Goal: Task Accomplishment & Management: Manage account settings

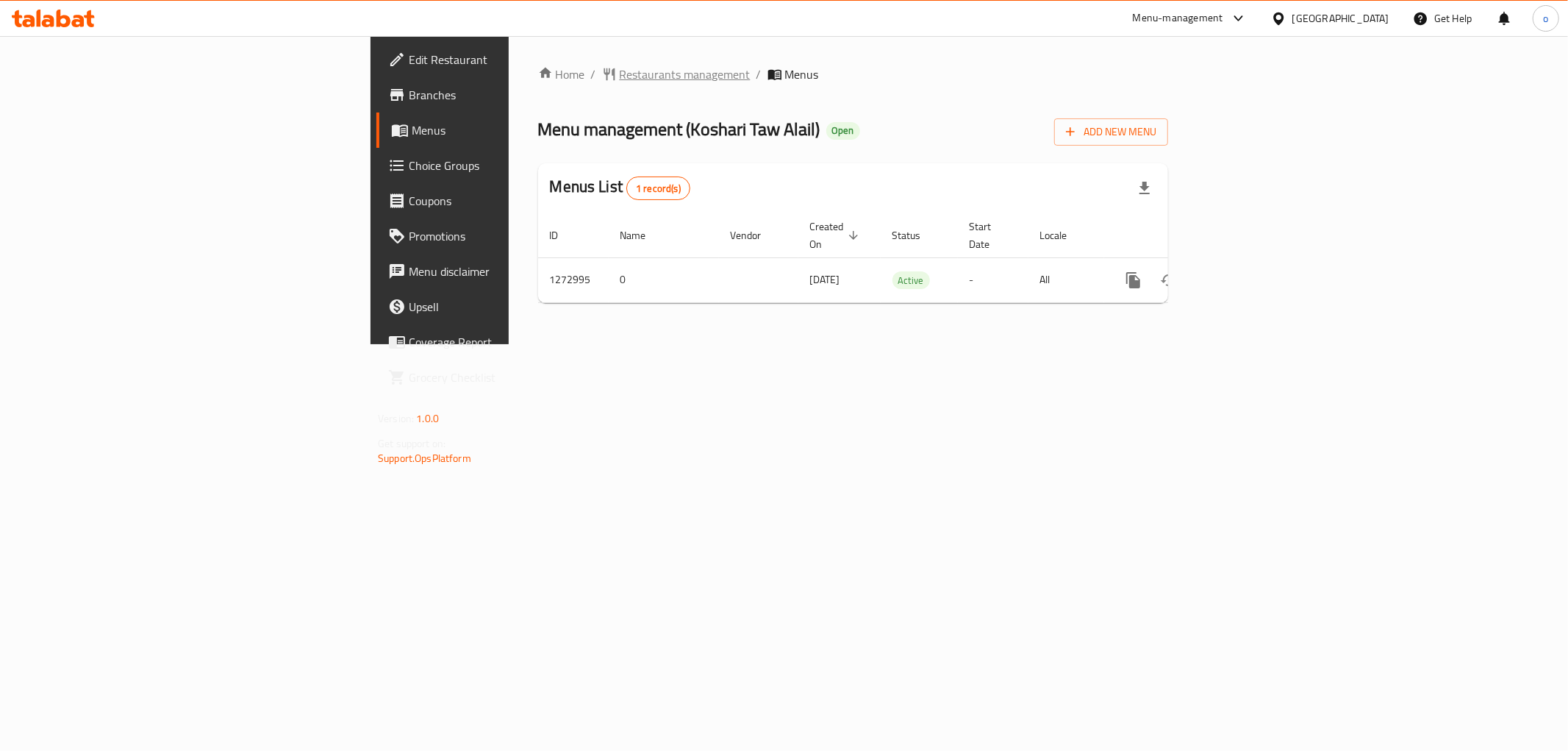
click at [620, 74] on span "Restaurants management" at bounding box center [685, 74] width 131 height 18
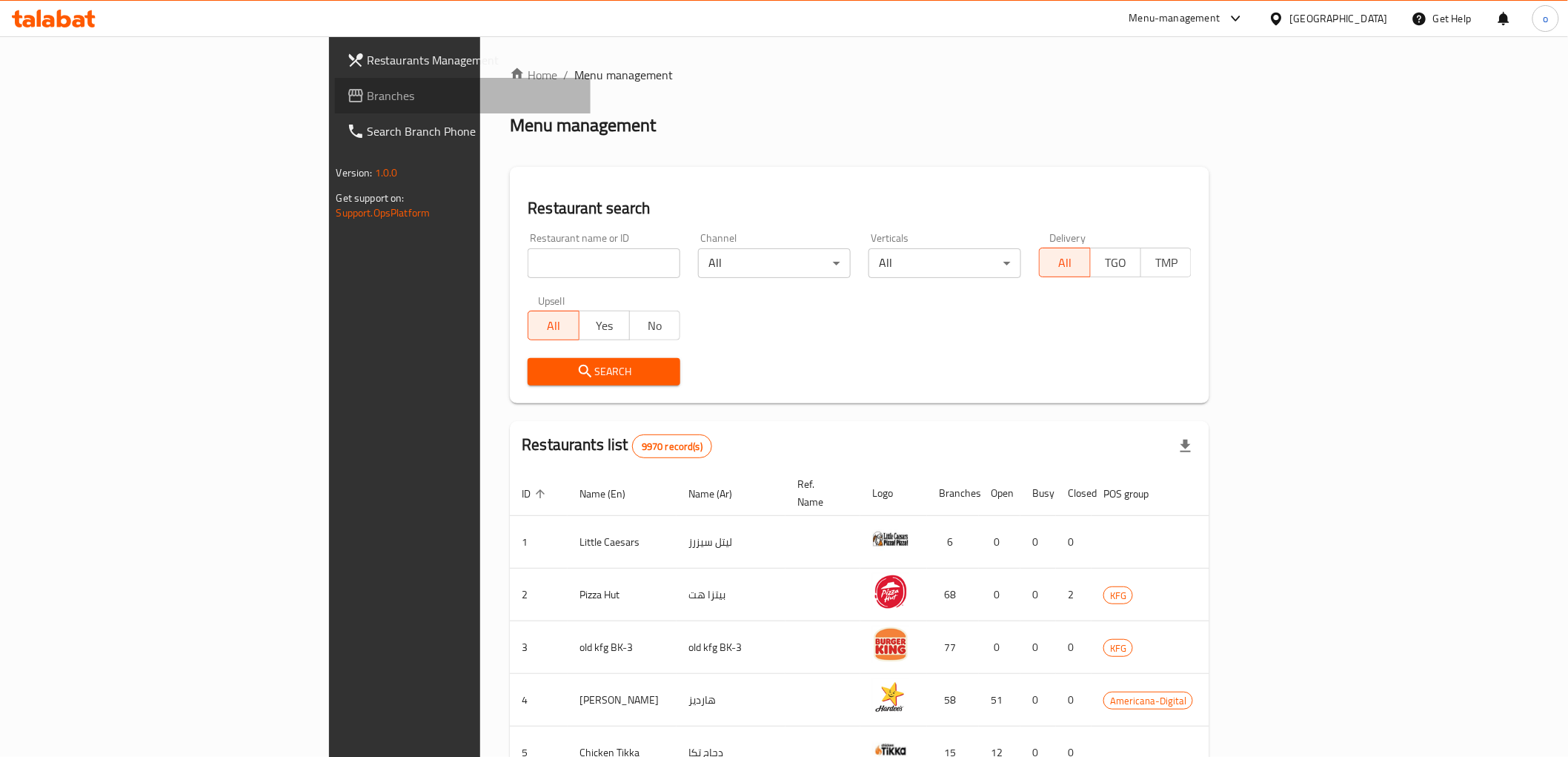
click at [367, 94] on span "Branches" at bounding box center [473, 95] width 212 height 18
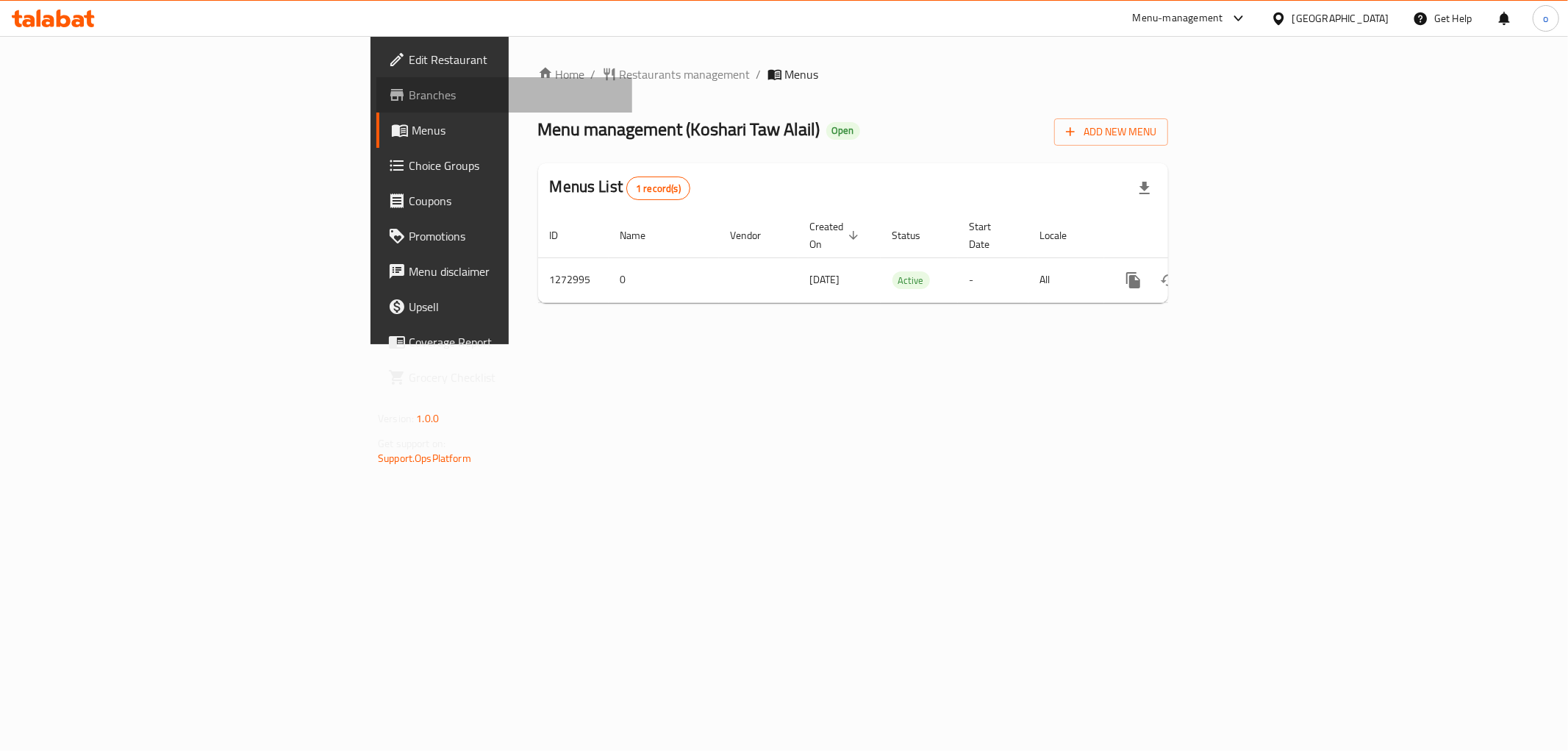
click at [409, 96] on span "Branches" at bounding box center [515, 95] width 212 height 18
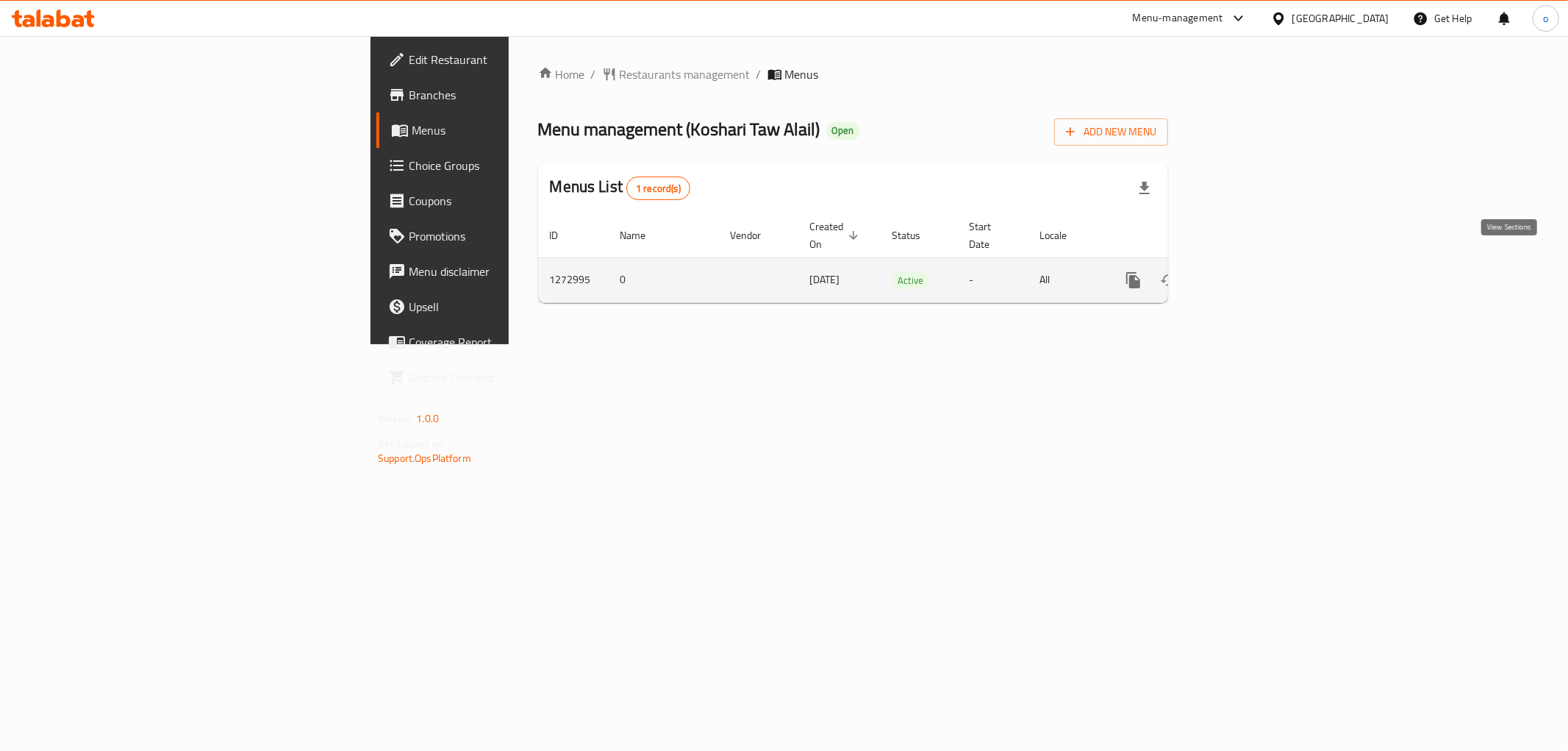
click at [1249, 271] on icon "enhanced table" at bounding box center [1239, 280] width 18 height 18
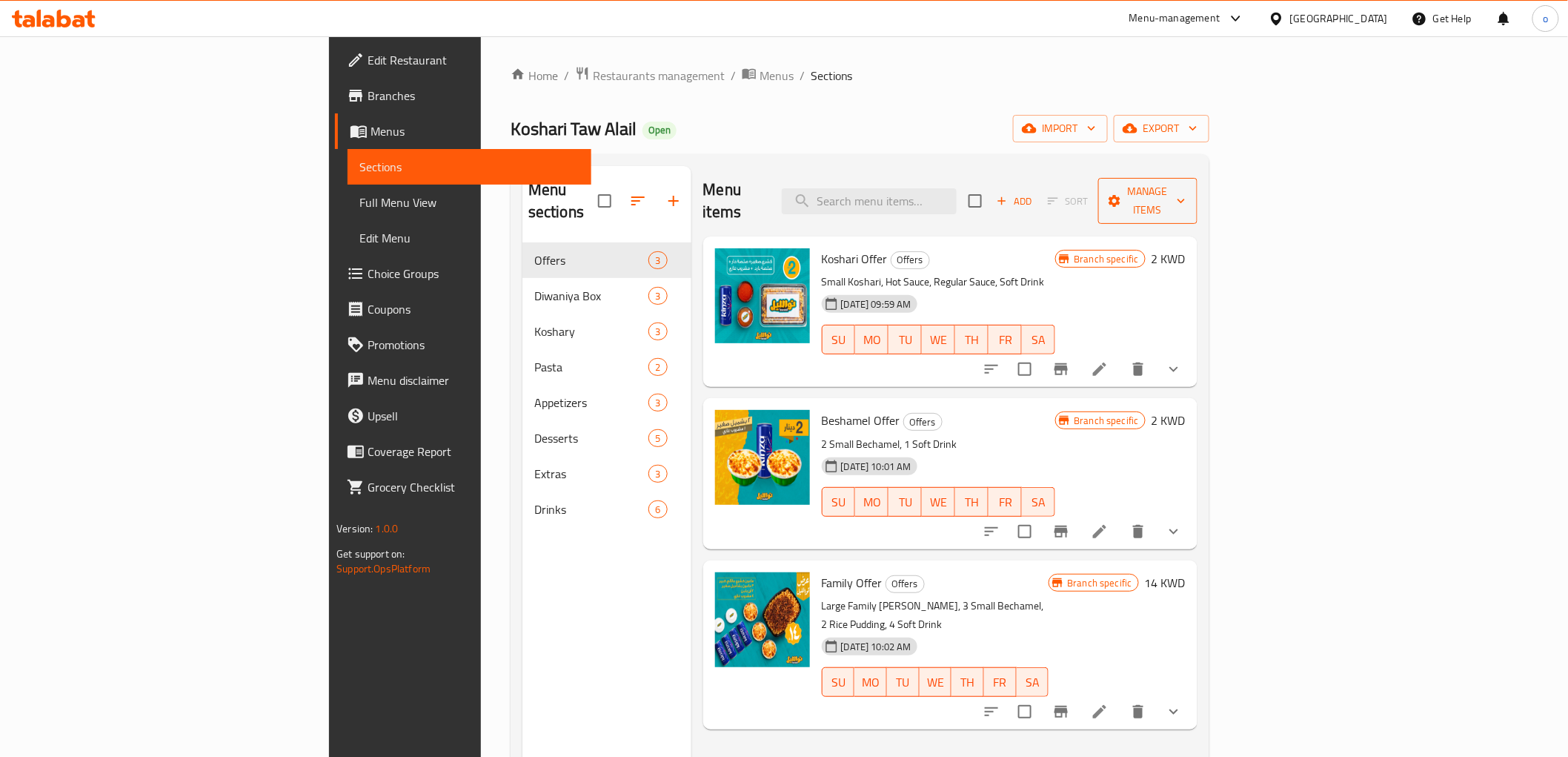
click at [1189, 194] on icon "button" at bounding box center [1181, 200] width 15 height 15
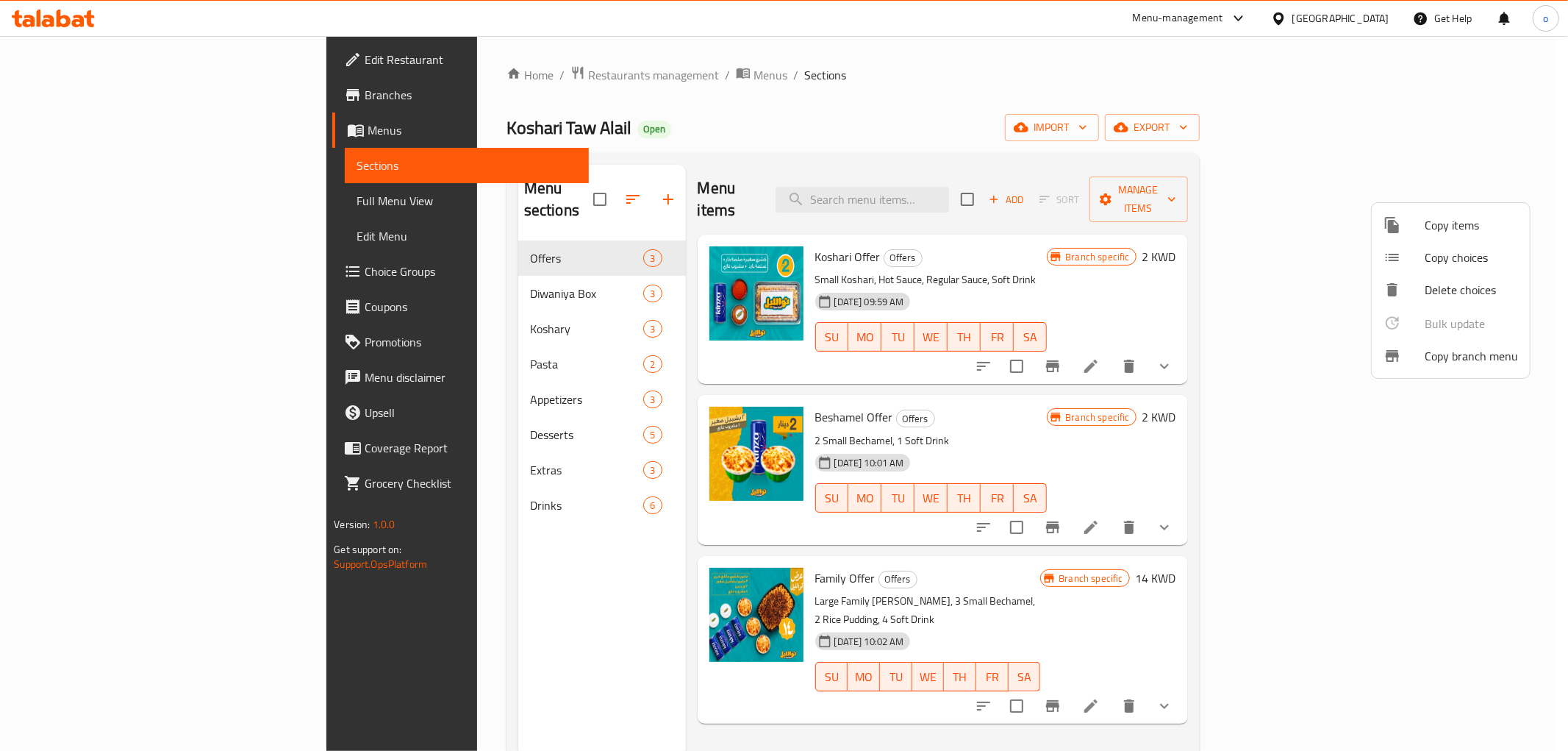
click at [1472, 354] on span "Copy branch menu" at bounding box center [1471, 356] width 93 height 18
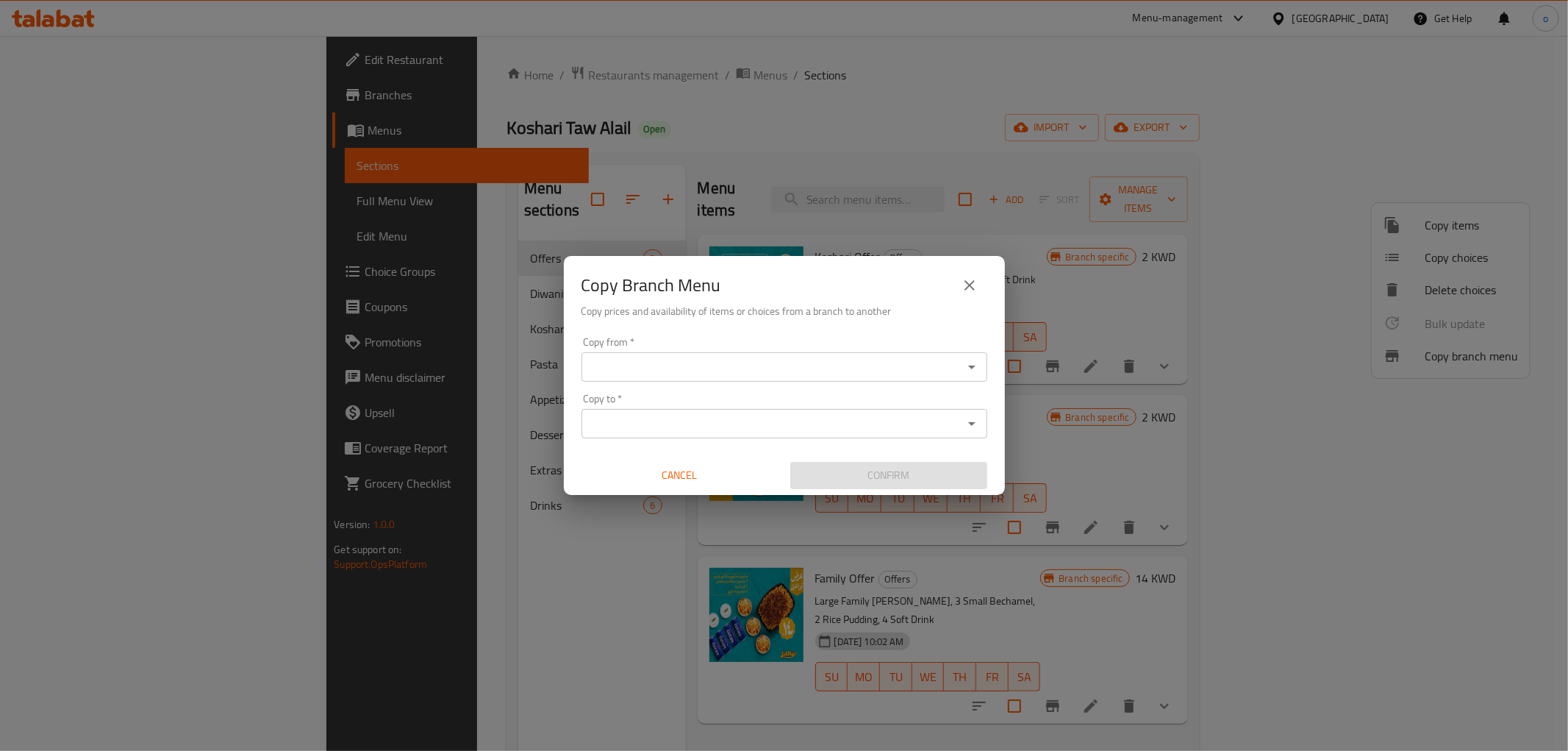
click at [857, 373] on input "Copy from   *" at bounding box center [772, 367] width 373 height 20
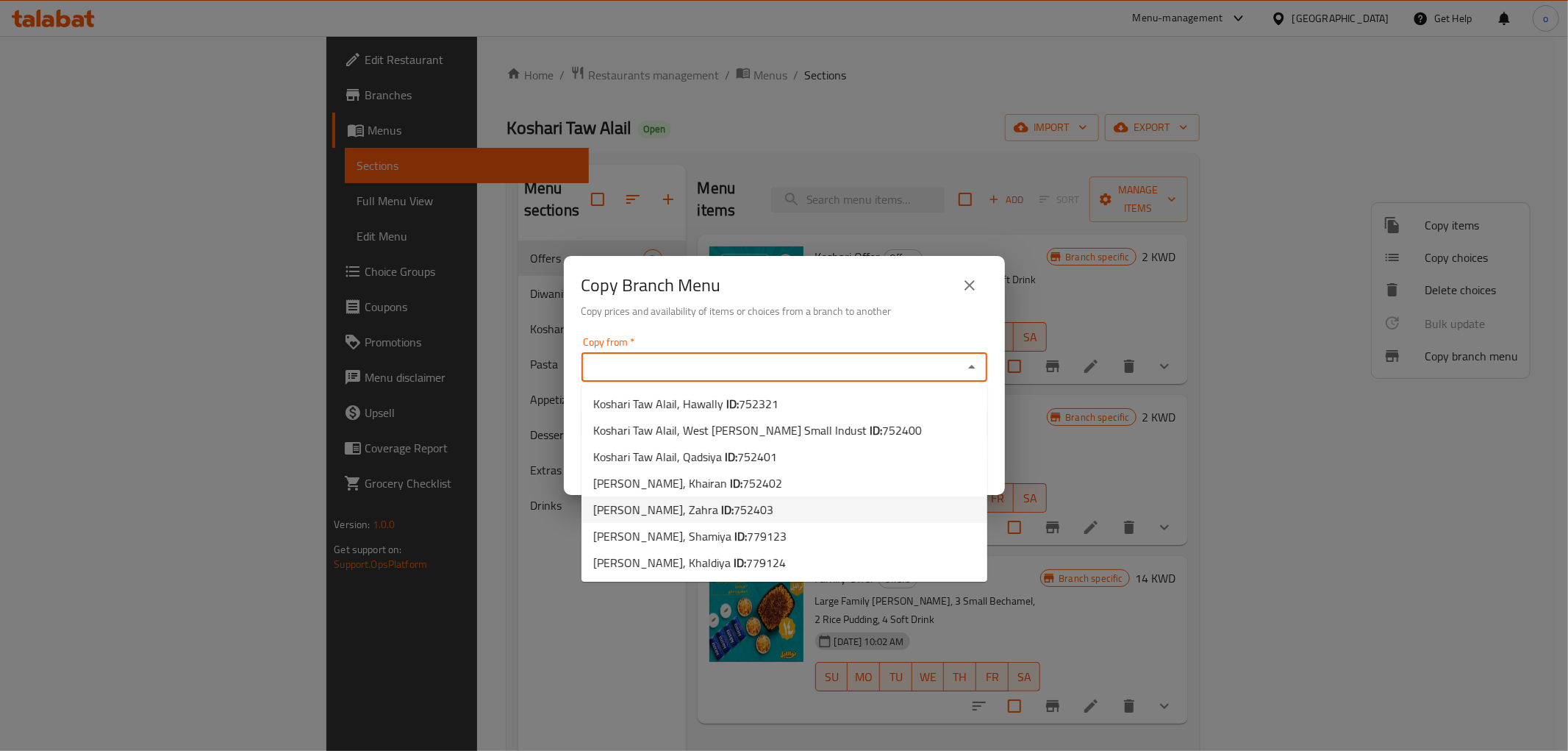
click at [806, 504] on li "Koshari Taw Alail, Zahra ID: 752403" at bounding box center [784, 509] width 406 height 26
type input "Koshari Taw Alail, Zahra"
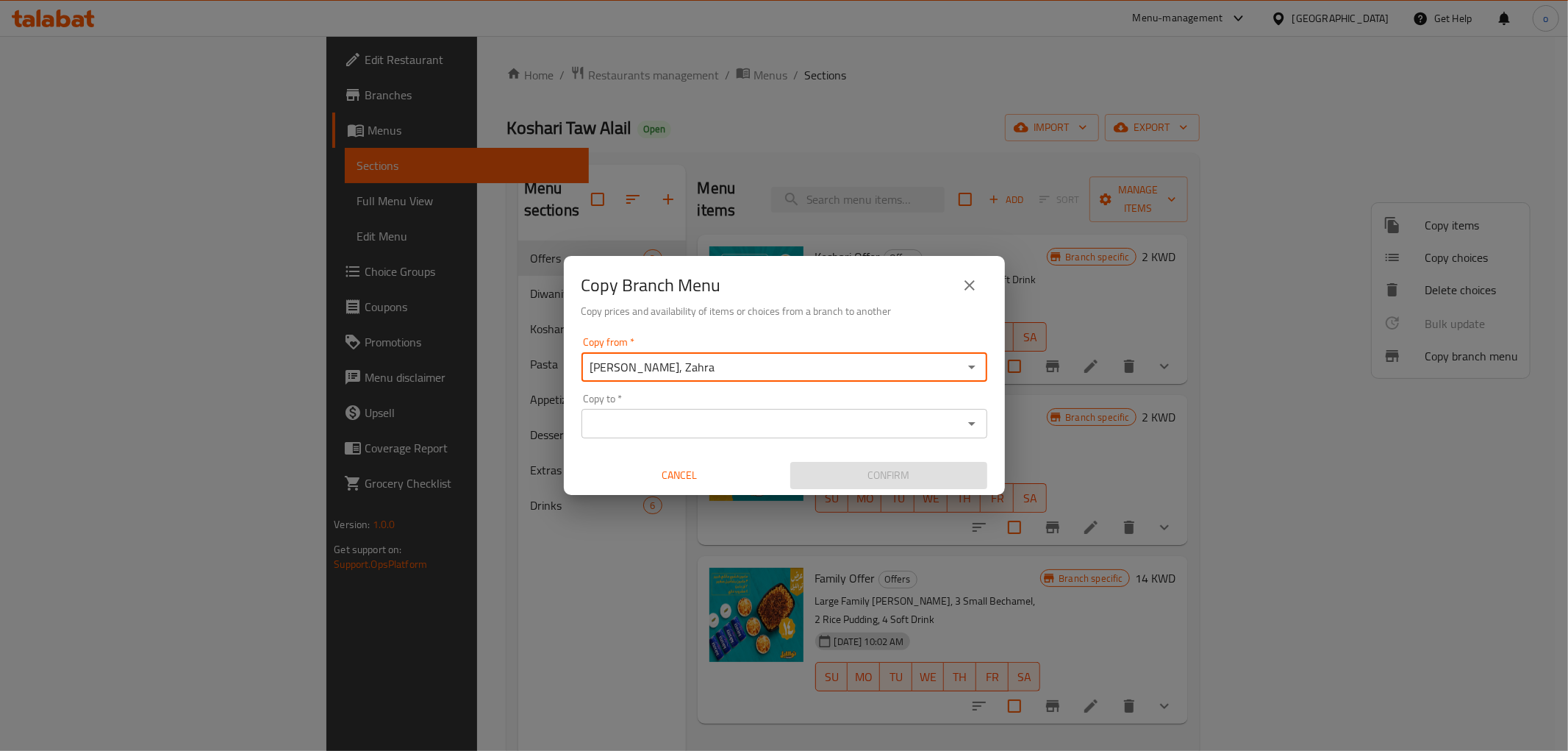
click at [969, 423] on icon "Open" at bounding box center [972, 423] width 18 height 18
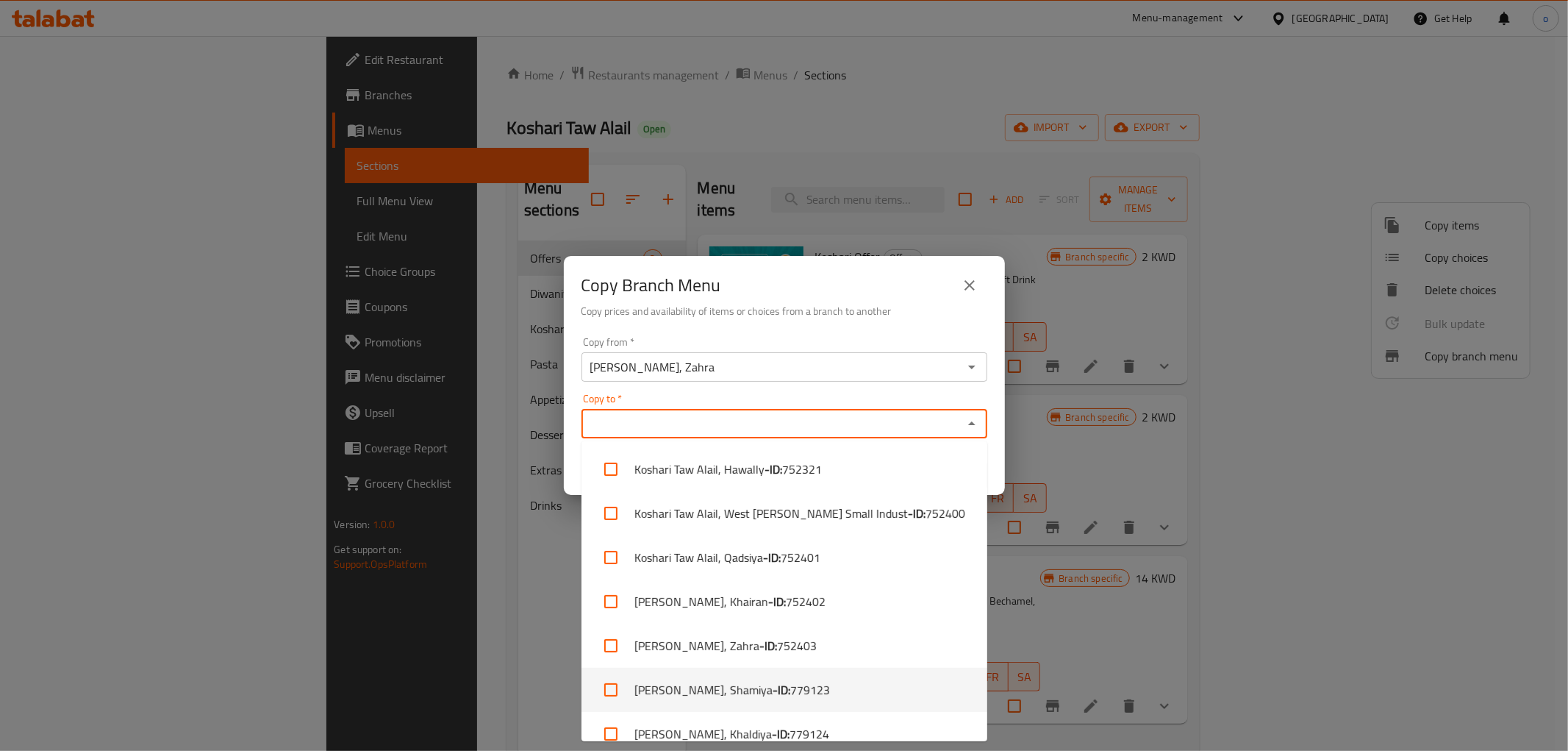
click at [809, 691] on span "779123" at bounding box center [810, 690] width 40 height 18
checkbox input "true"
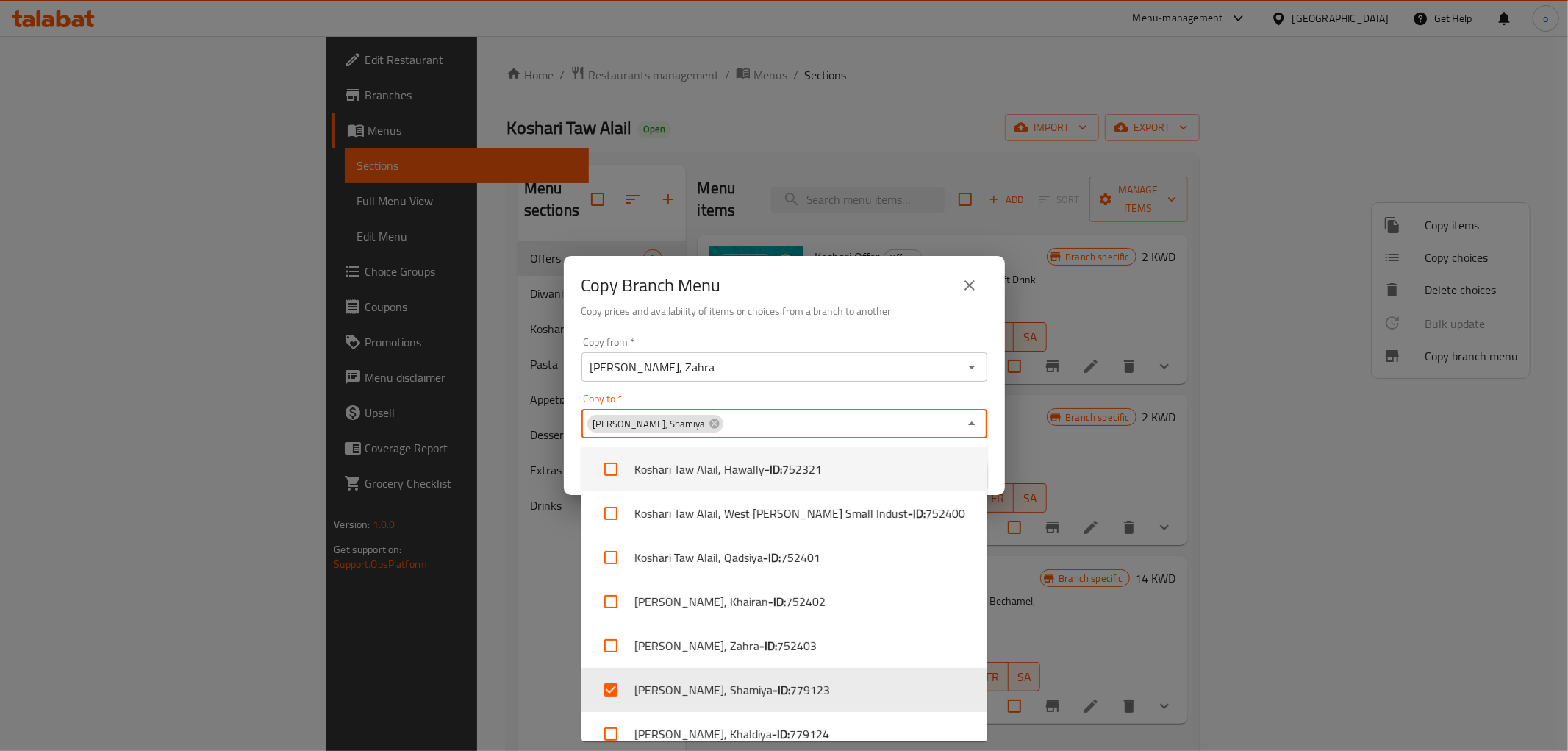
click at [841, 393] on div "Copy to   * Koshari Taw Alail, Shamiya Copy to *" at bounding box center [784, 416] width 406 height 45
click at [870, 285] on div "Copy Branch Menu" at bounding box center [784, 285] width 406 height 35
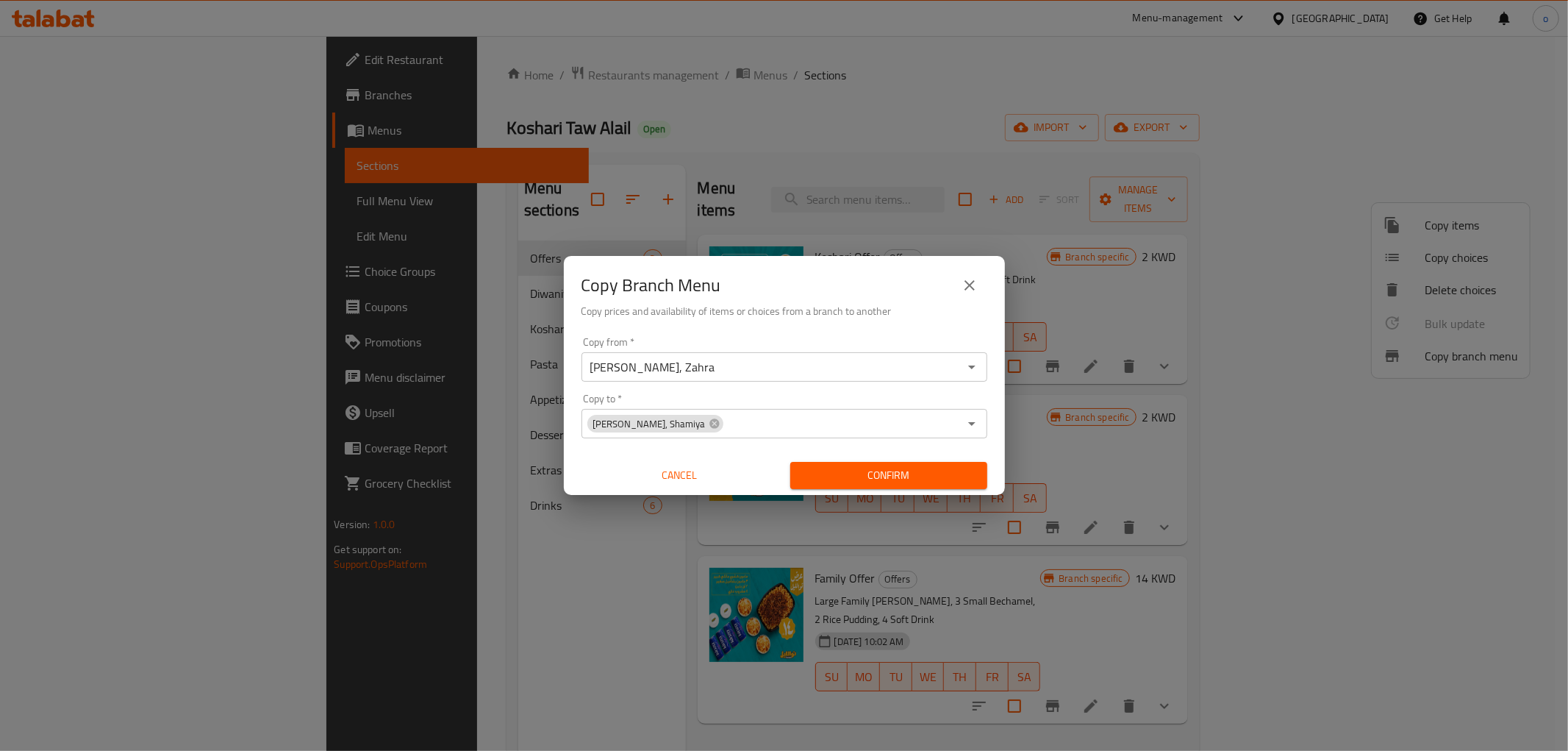
click at [973, 364] on icon "Open" at bounding box center [972, 367] width 18 height 18
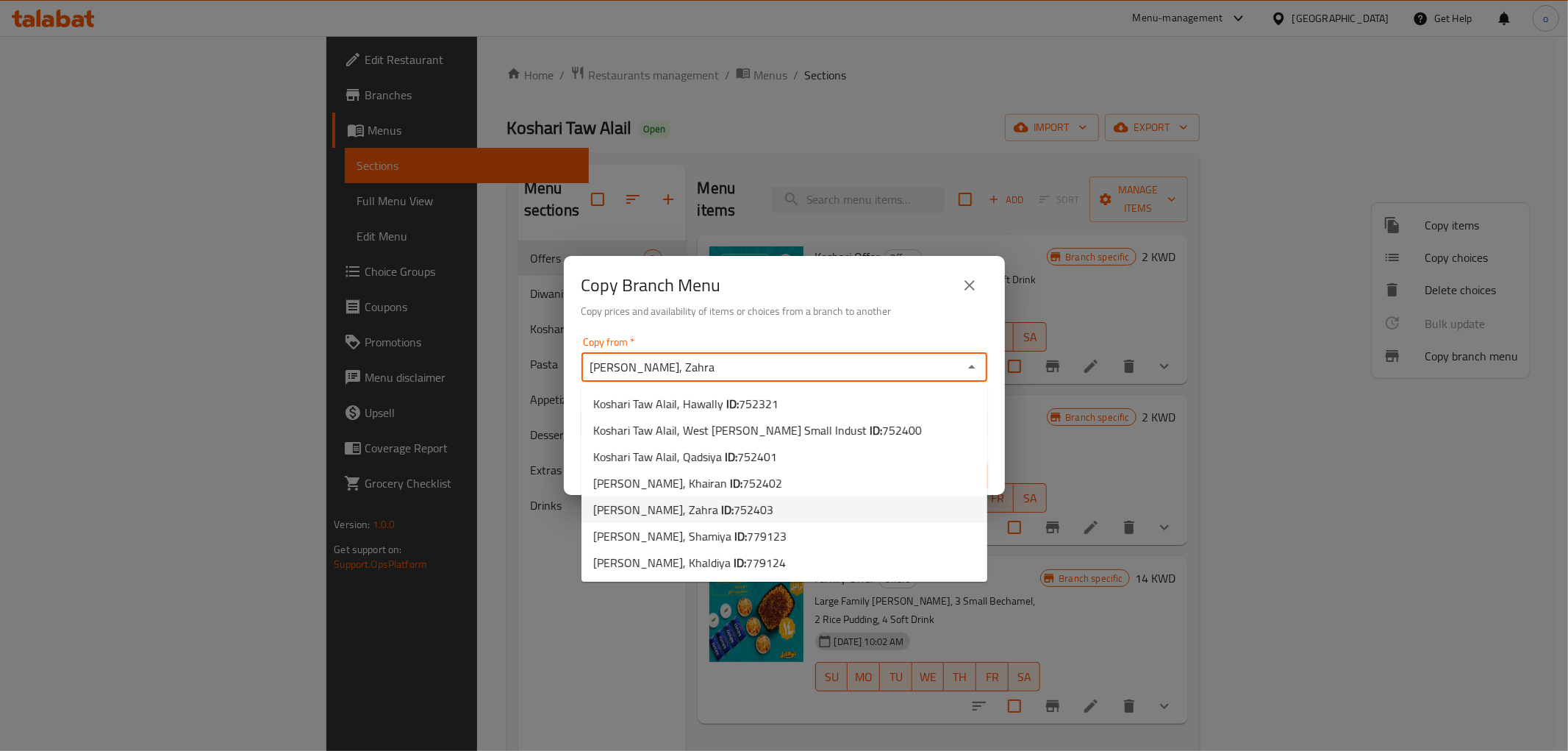
click at [734, 506] on span "752403" at bounding box center [754, 509] width 40 height 22
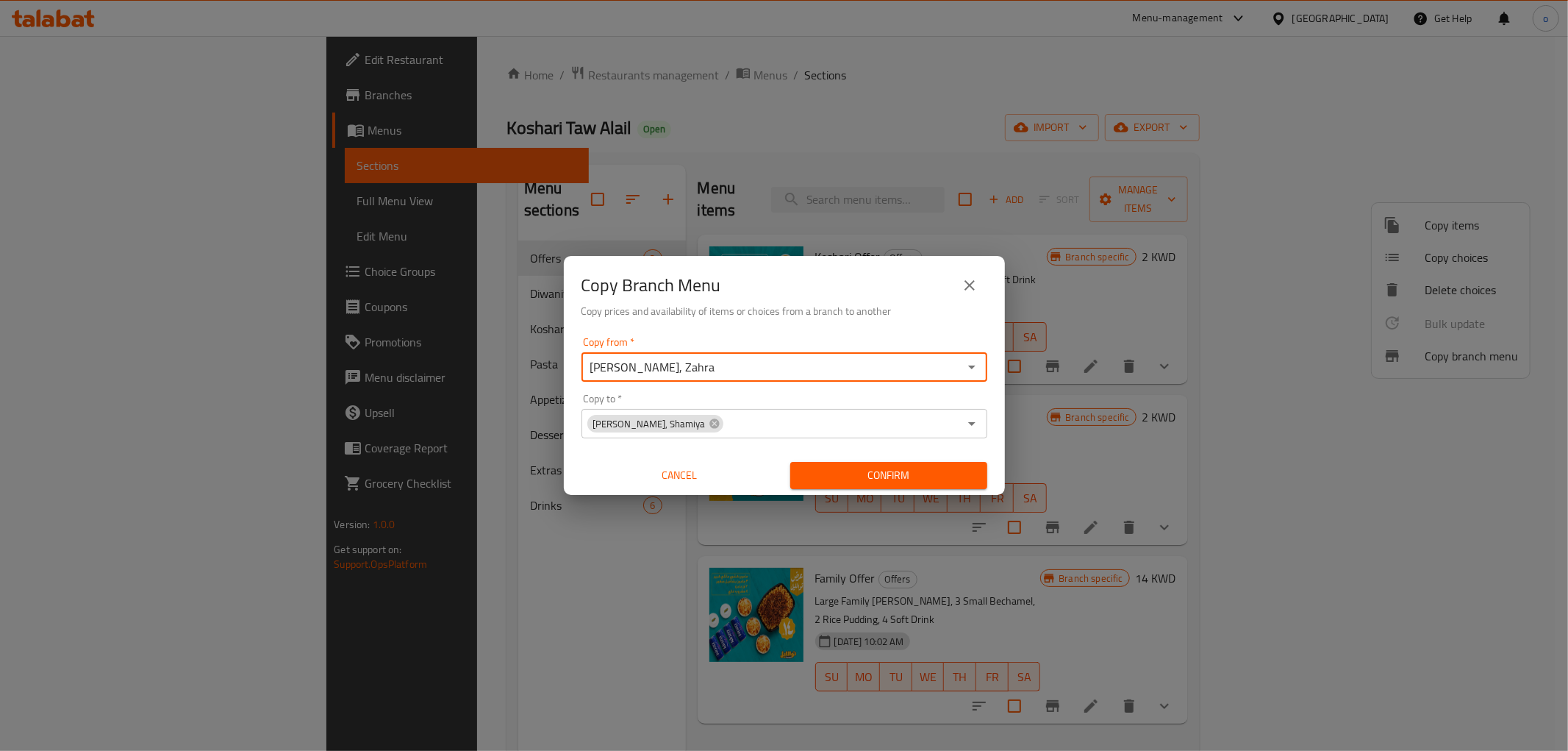
click at [744, 427] on input "Copy to   *" at bounding box center [842, 423] width 234 height 20
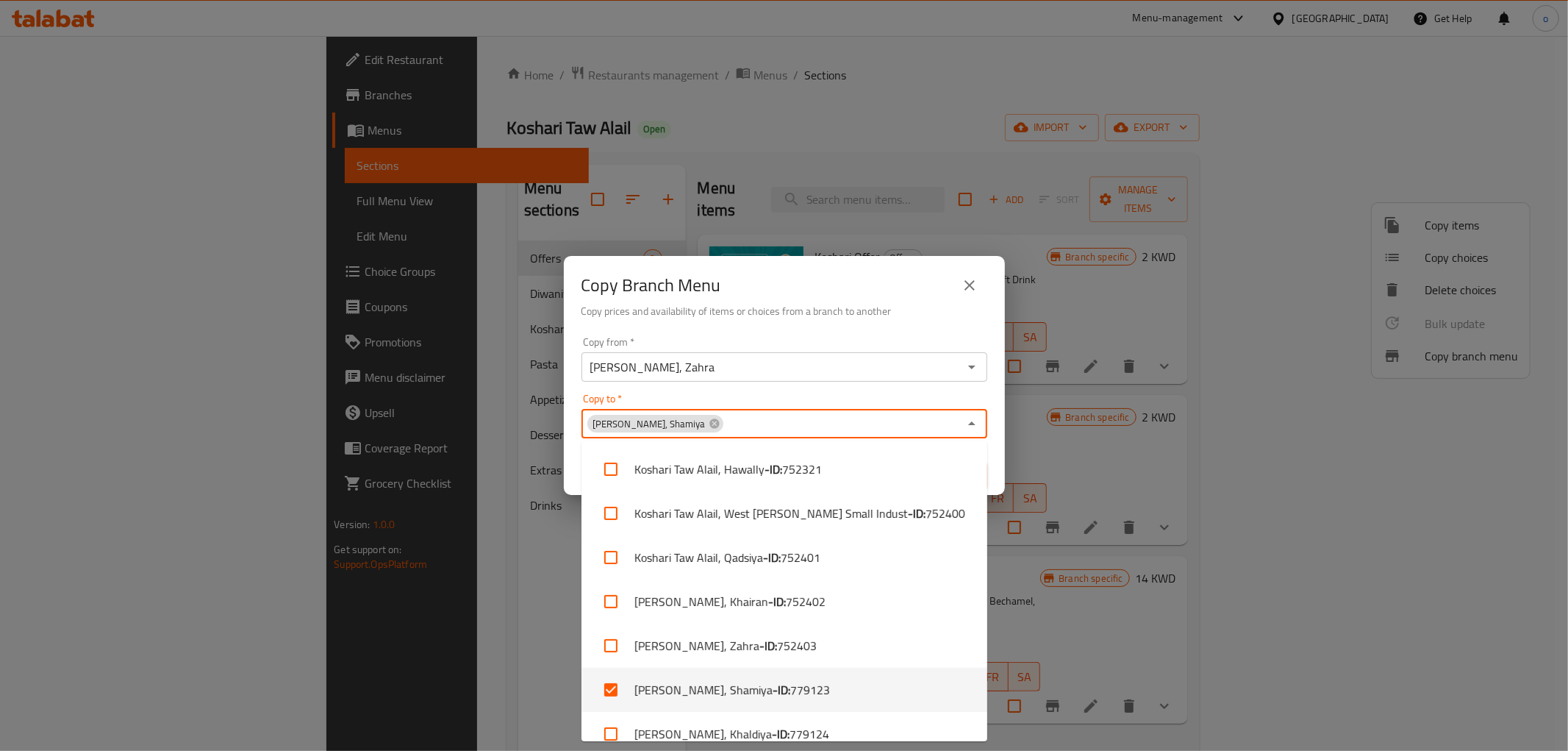
click at [838, 688] on li "Koshari Taw Alail, Shamiya - ID: 779123" at bounding box center [784, 690] width 406 height 44
click at [731, 682] on li "Koshari Taw Alail, Shamiya - ID: 779123" at bounding box center [784, 690] width 406 height 44
checkbox input "true"
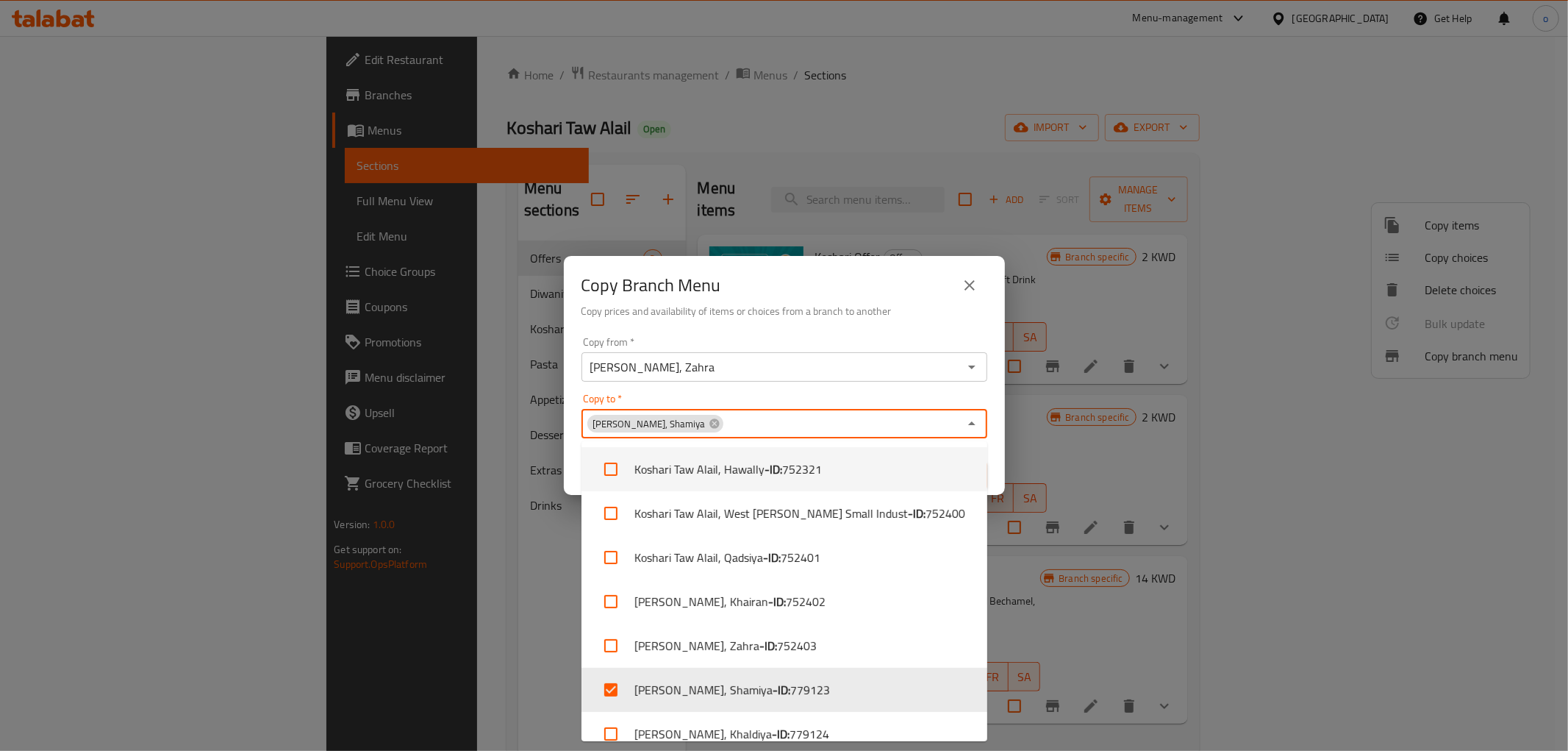
click at [831, 393] on div "Copy to   * Koshari Taw Alail, Shamiya Copy to *" at bounding box center [784, 416] width 406 height 45
click at [912, 324] on div "Copy Branch Menu Copy prices and availability of items or choices from a branch…" at bounding box center [784, 294] width 441 height 75
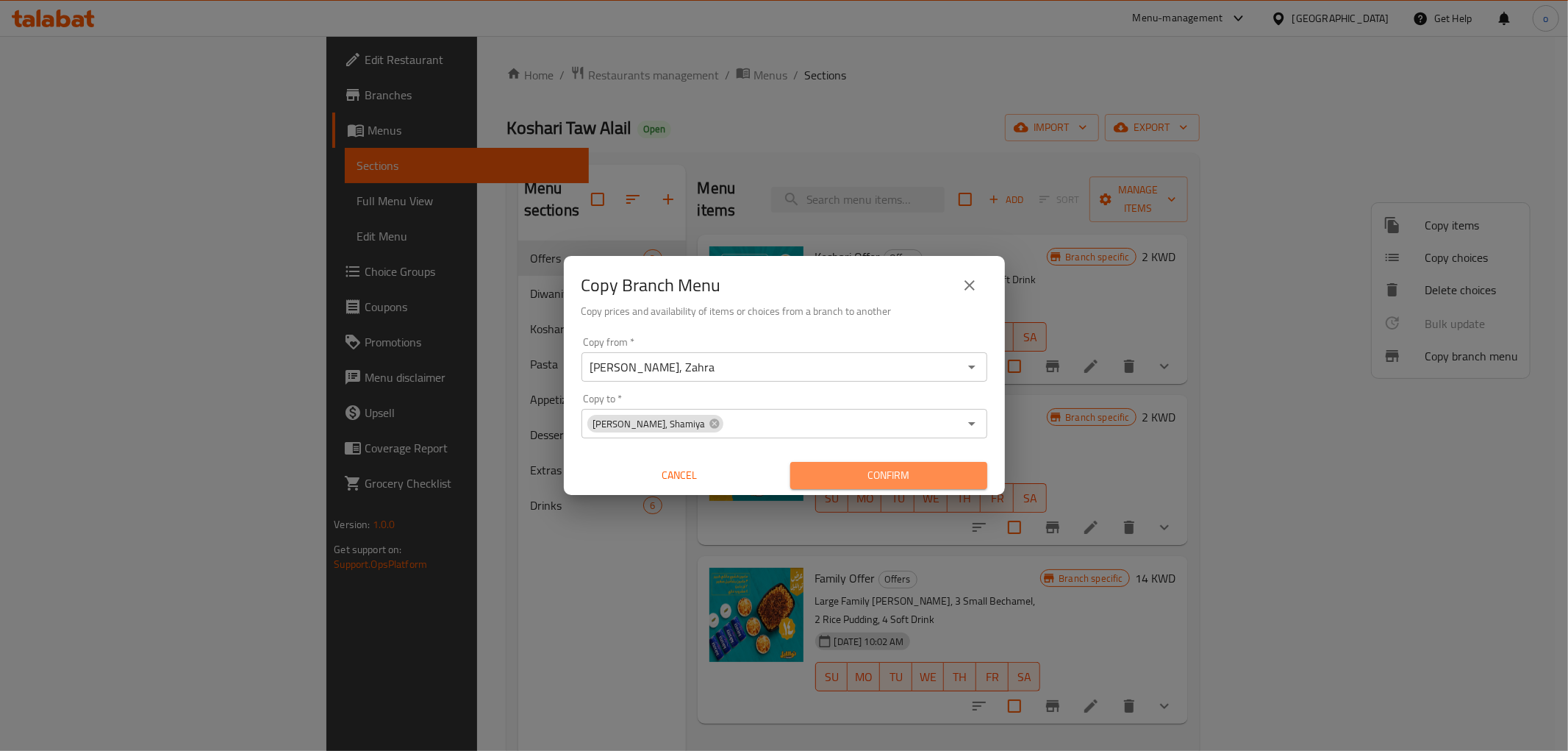
click at [910, 474] on span "Confirm" at bounding box center [889, 475] width 173 height 19
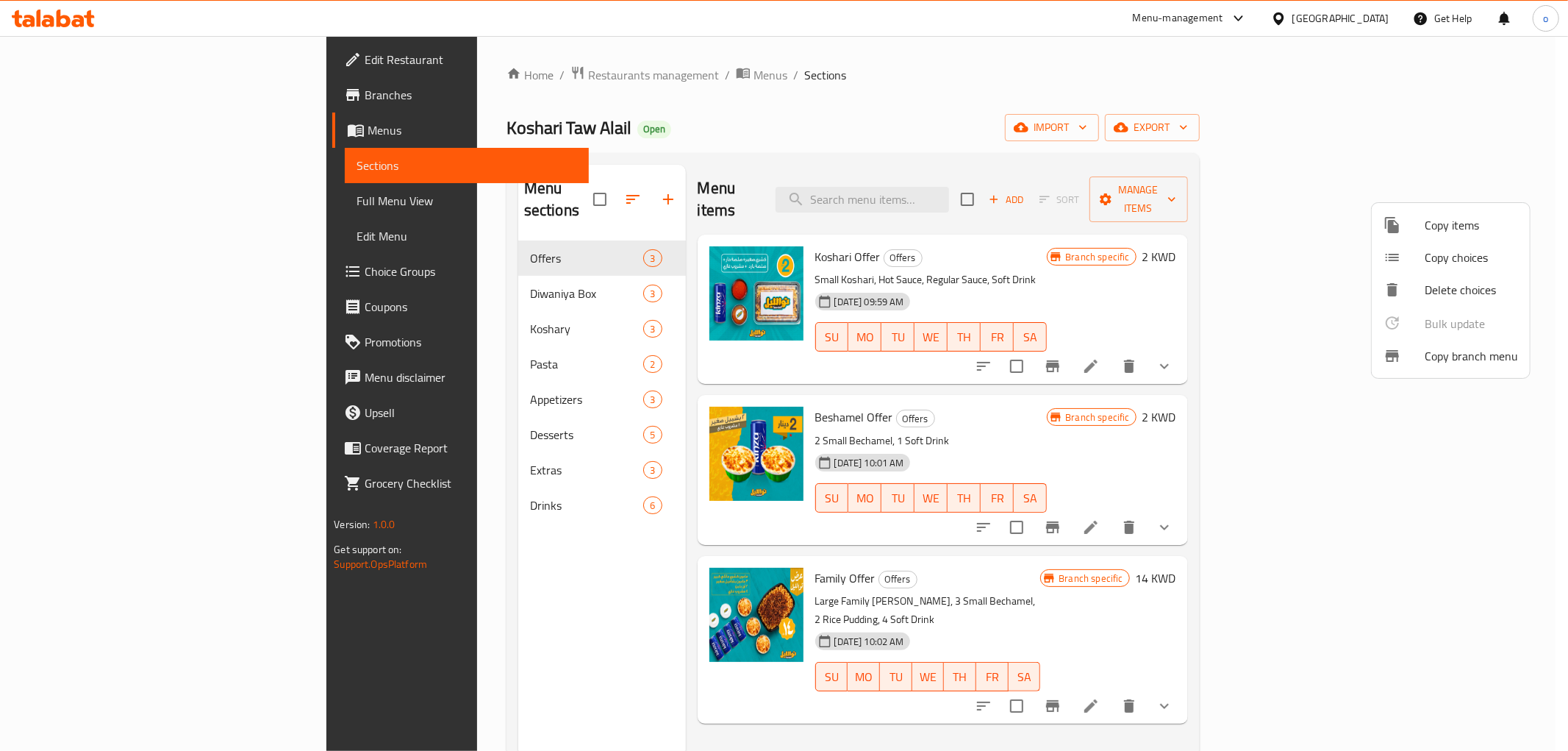
click at [63, 82] on div at bounding box center [784, 376] width 1568 height 751
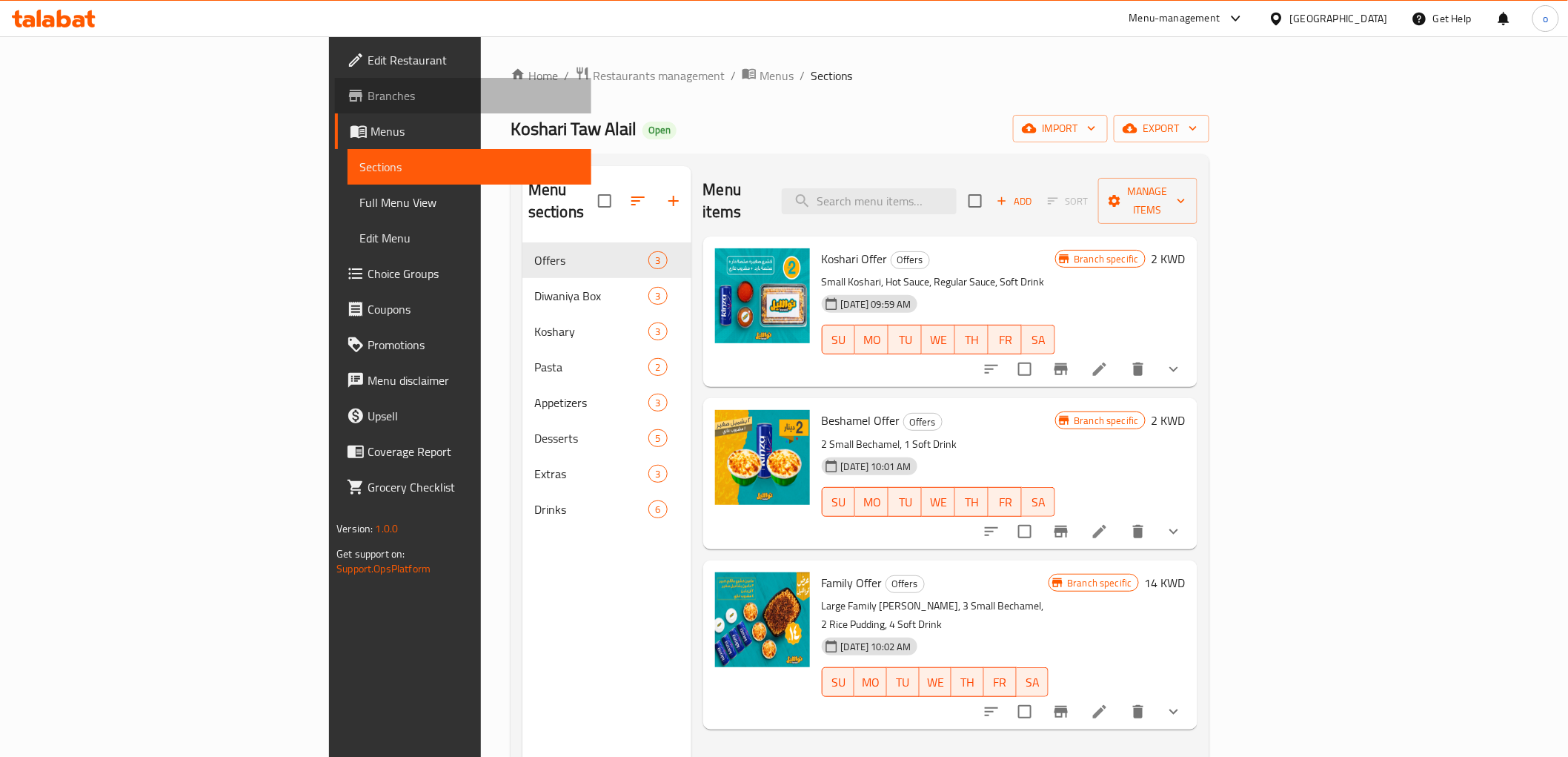
click at [335, 83] on link "Branches" at bounding box center [462, 95] width 255 height 35
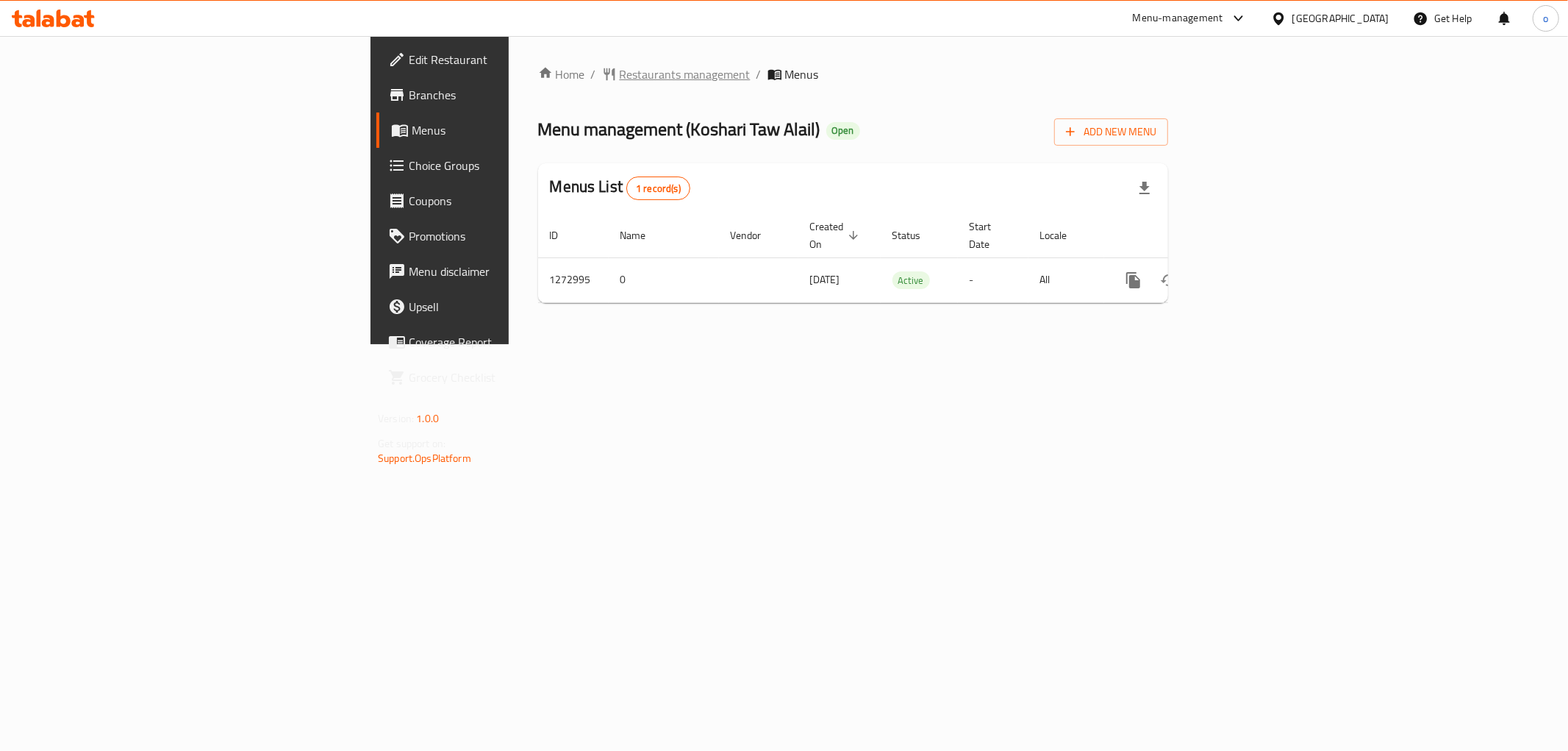
click at [620, 67] on span "Restaurants management" at bounding box center [685, 74] width 131 height 18
